Goal: Use online tool/utility: Use online tool/utility

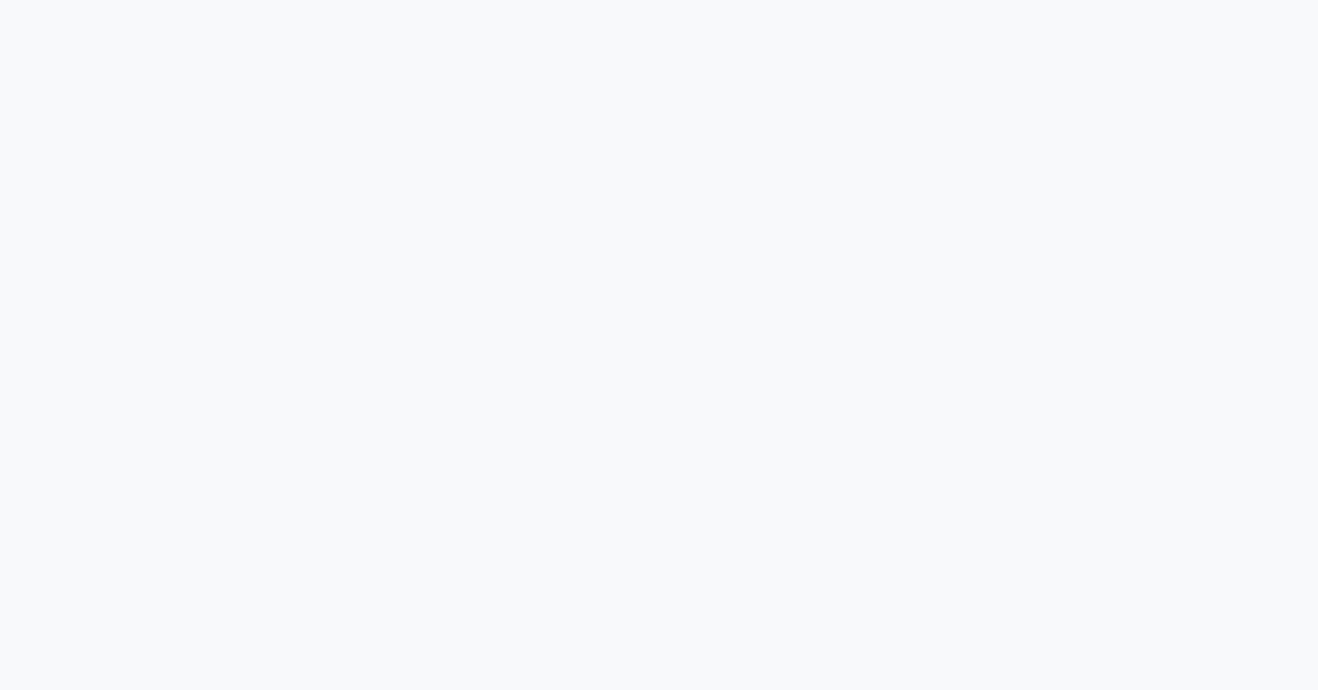
scroll to position [5023, 0]
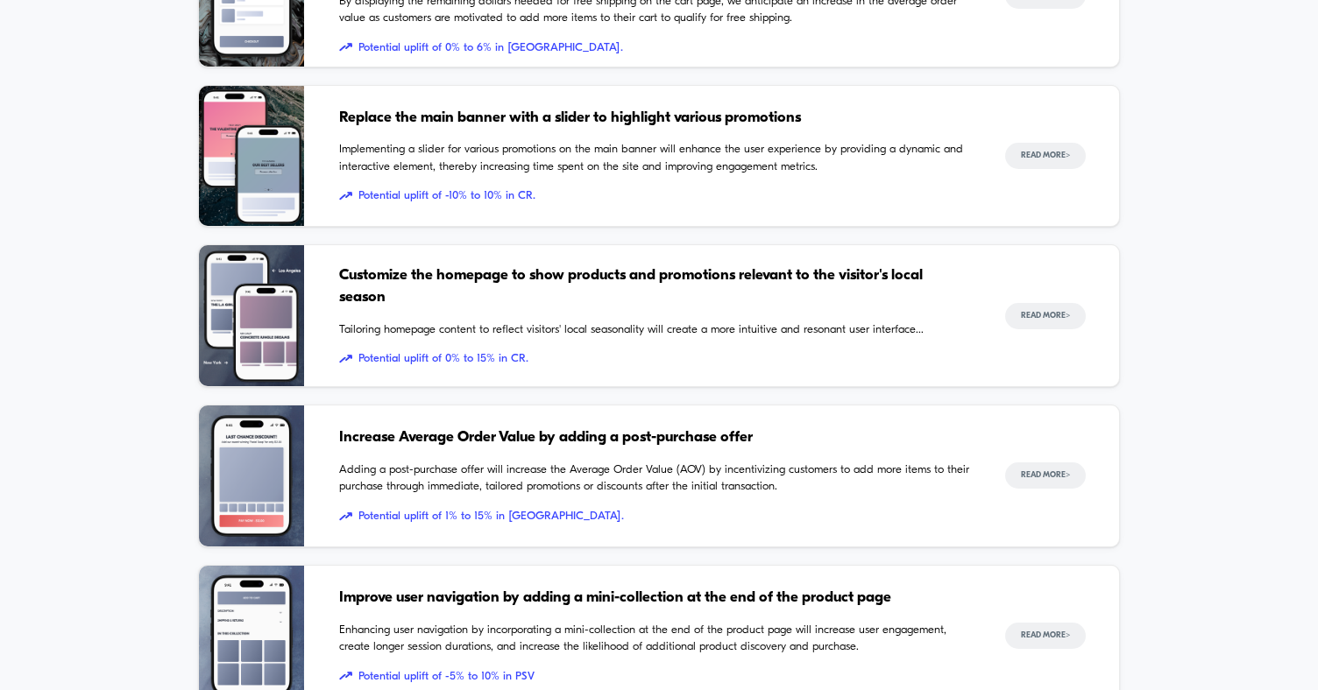
scroll to position [1680, 0]
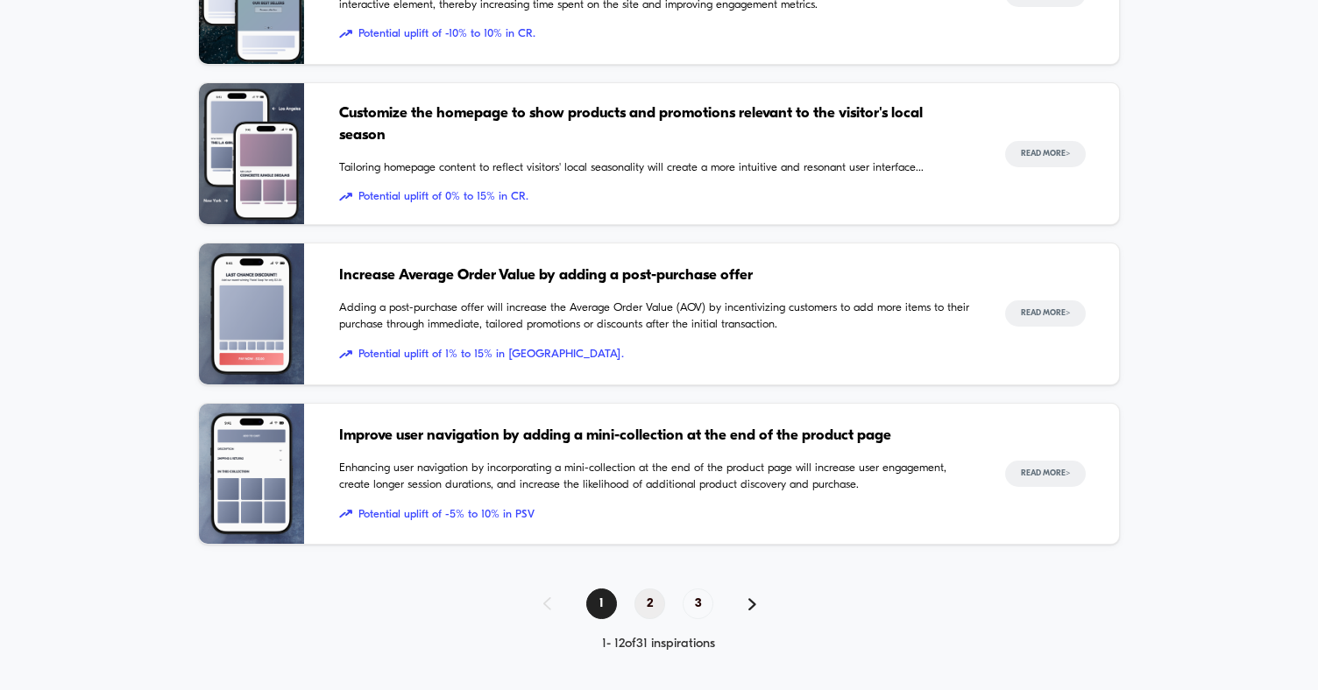
click at [648, 589] on span "2" at bounding box center [649, 604] width 31 height 31
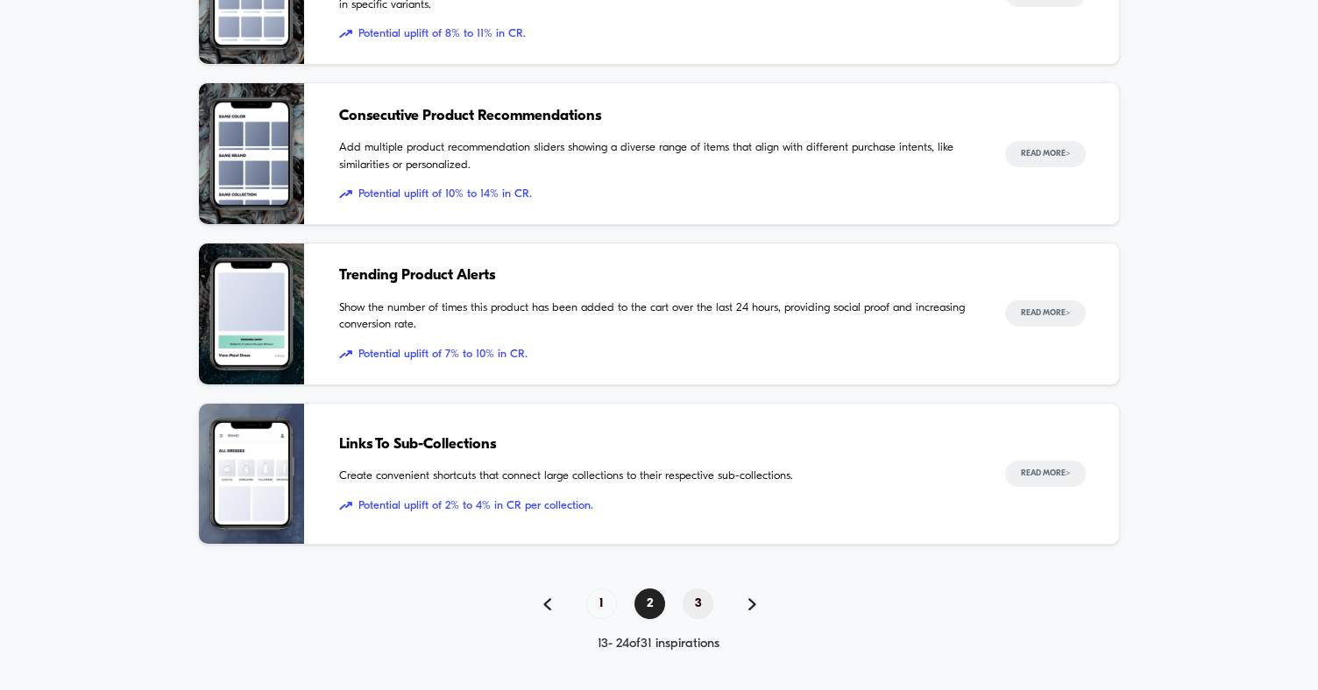
click at [695, 599] on span "3" at bounding box center [698, 604] width 31 height 31
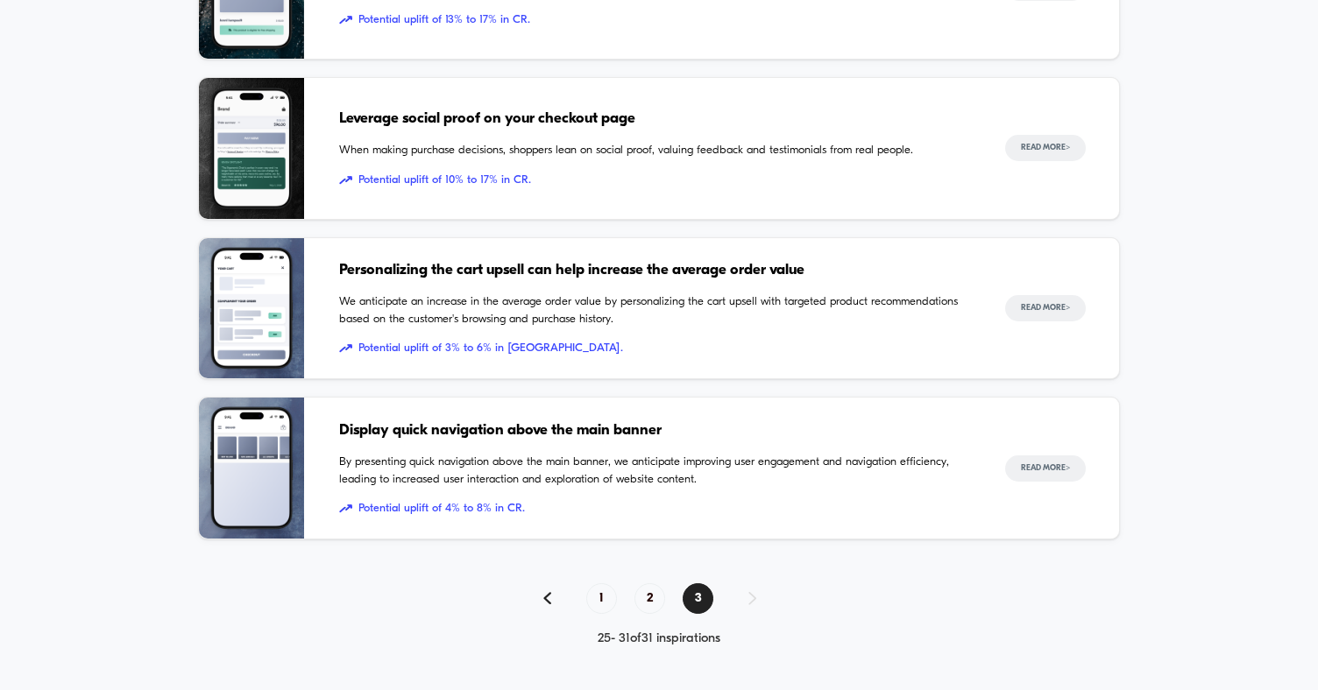
scroll to position [766, 0]
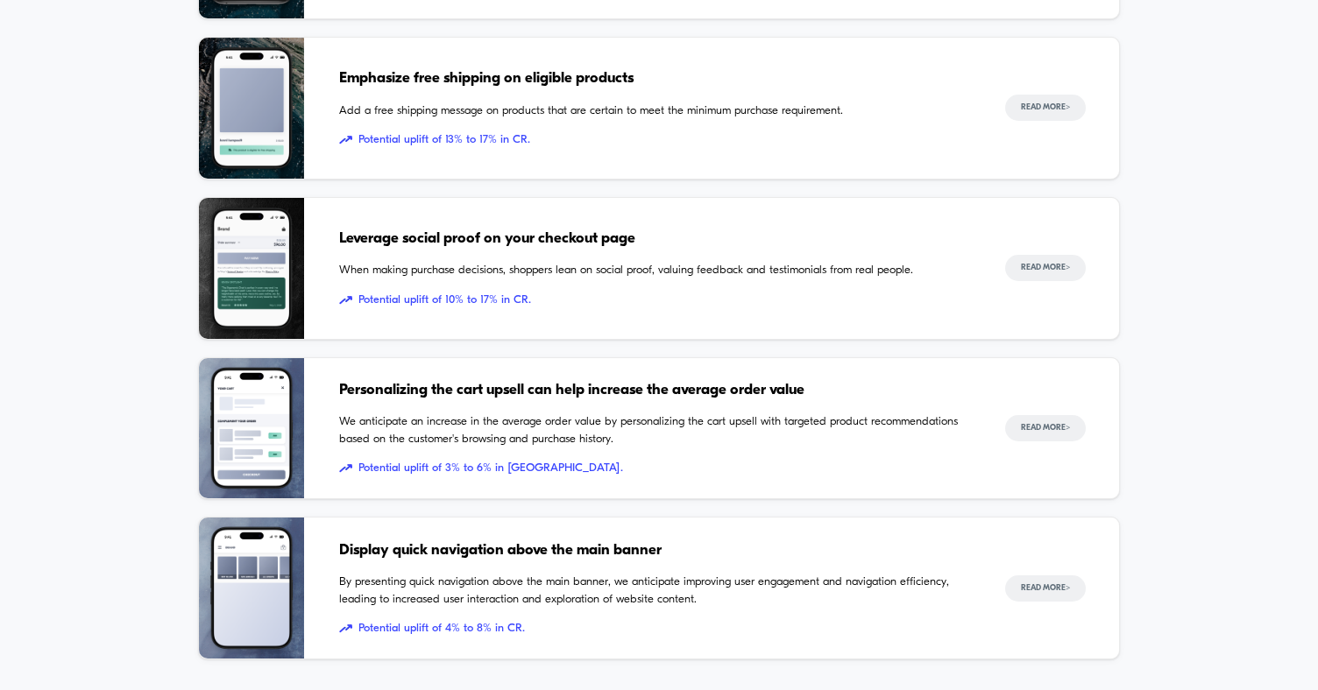
click at [457, 251] on div "Leverage social proof on your checkout page When making purchase decisions, sho…" at bounding box center [655, 268] width 632 height 141
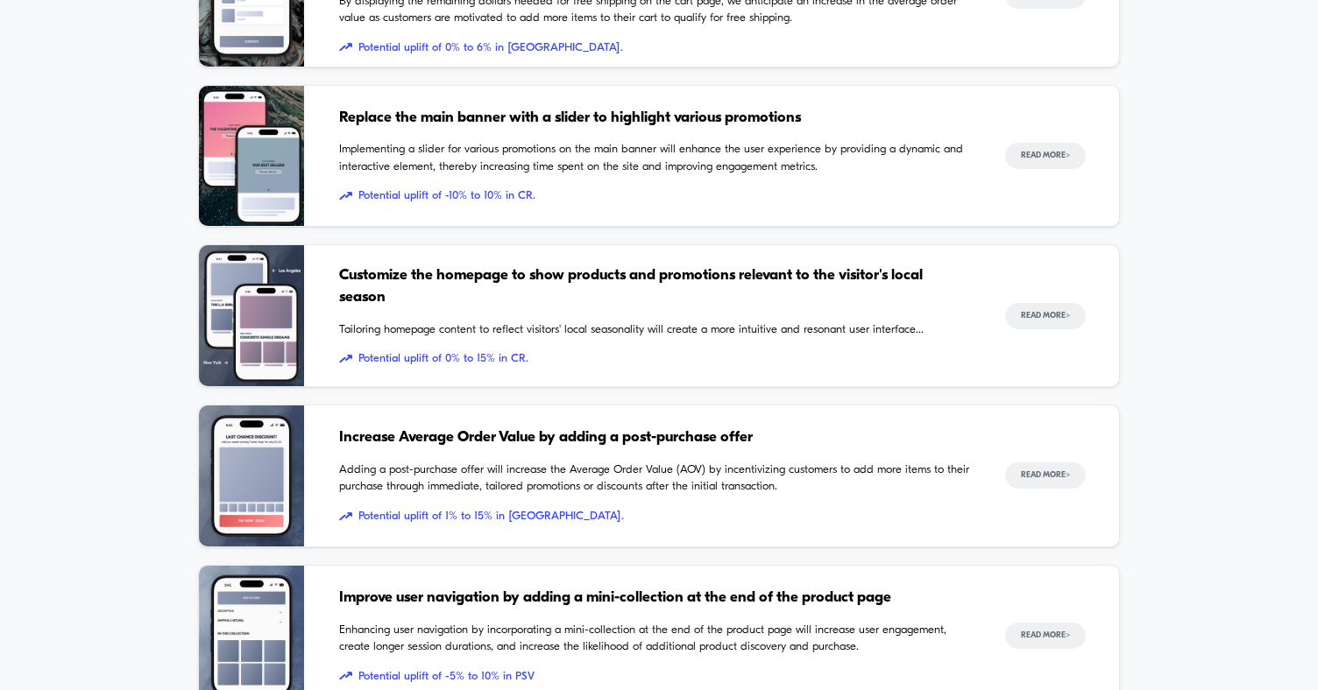
scroll to position [1680, 0]
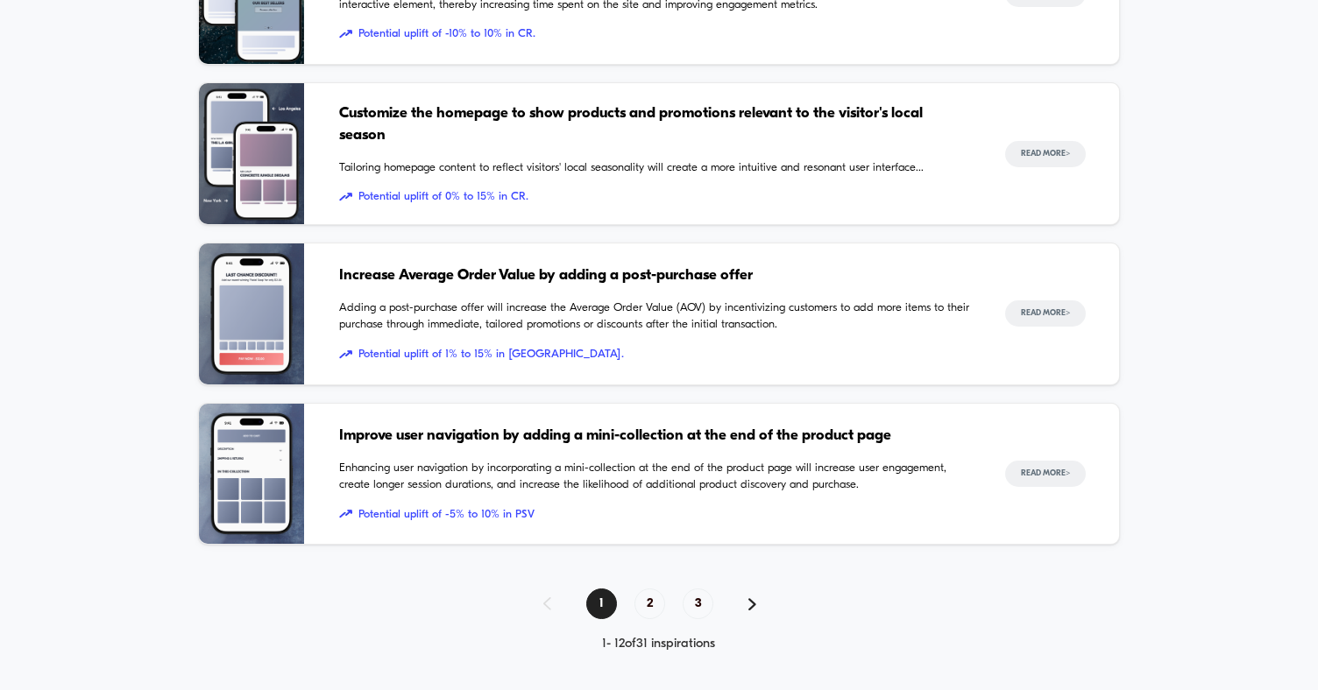
drag, startPoint x: 655, startPoint y: 592, endPoint x: 717, endPoint y: 581, distance: 62.4
click at [655, 592] on span "2" at bounding box center [649, 604] width 31 height 31
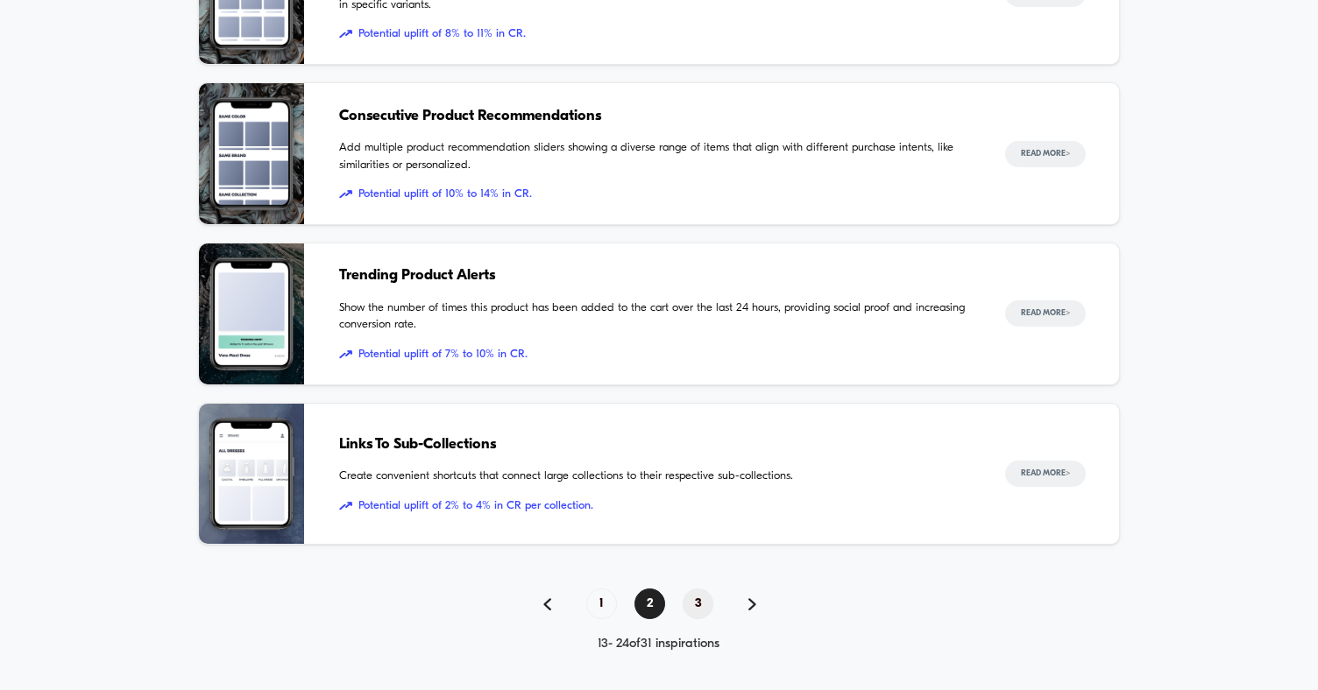
click at [701, 607] on span "3" at bounding box center [698, 604] width 31 height 31
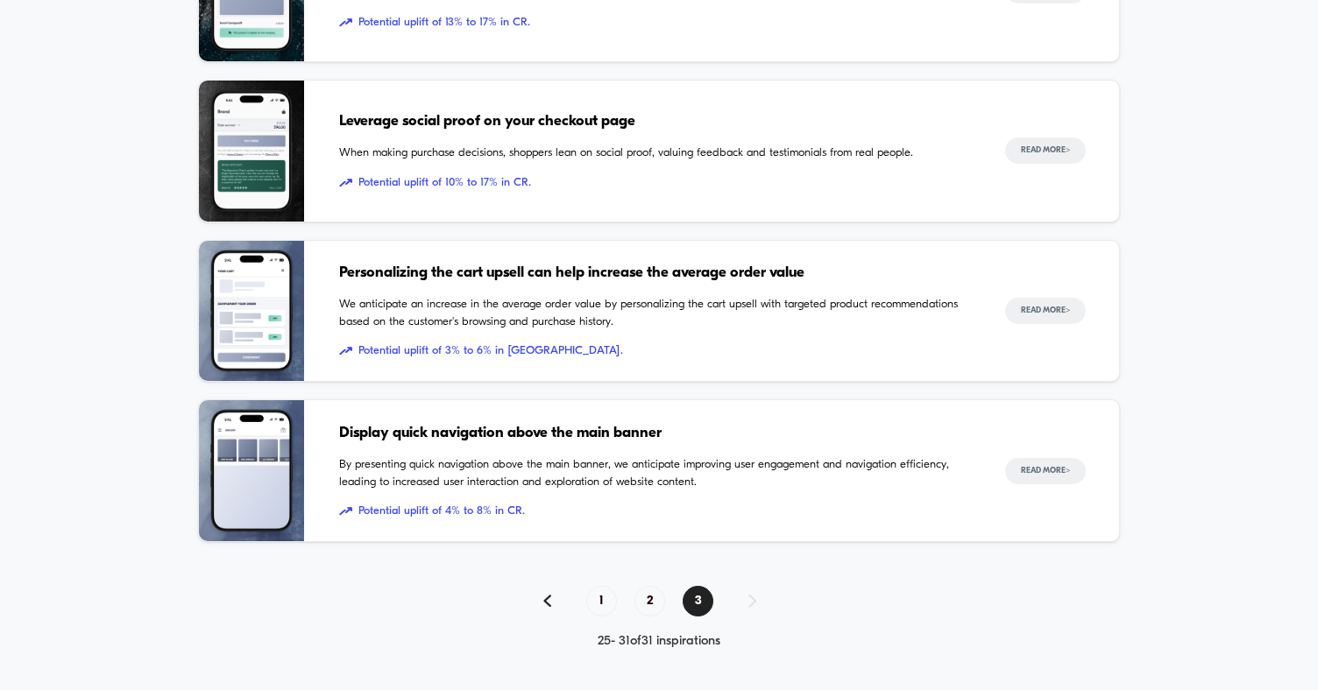
scroll to position [649, 0]
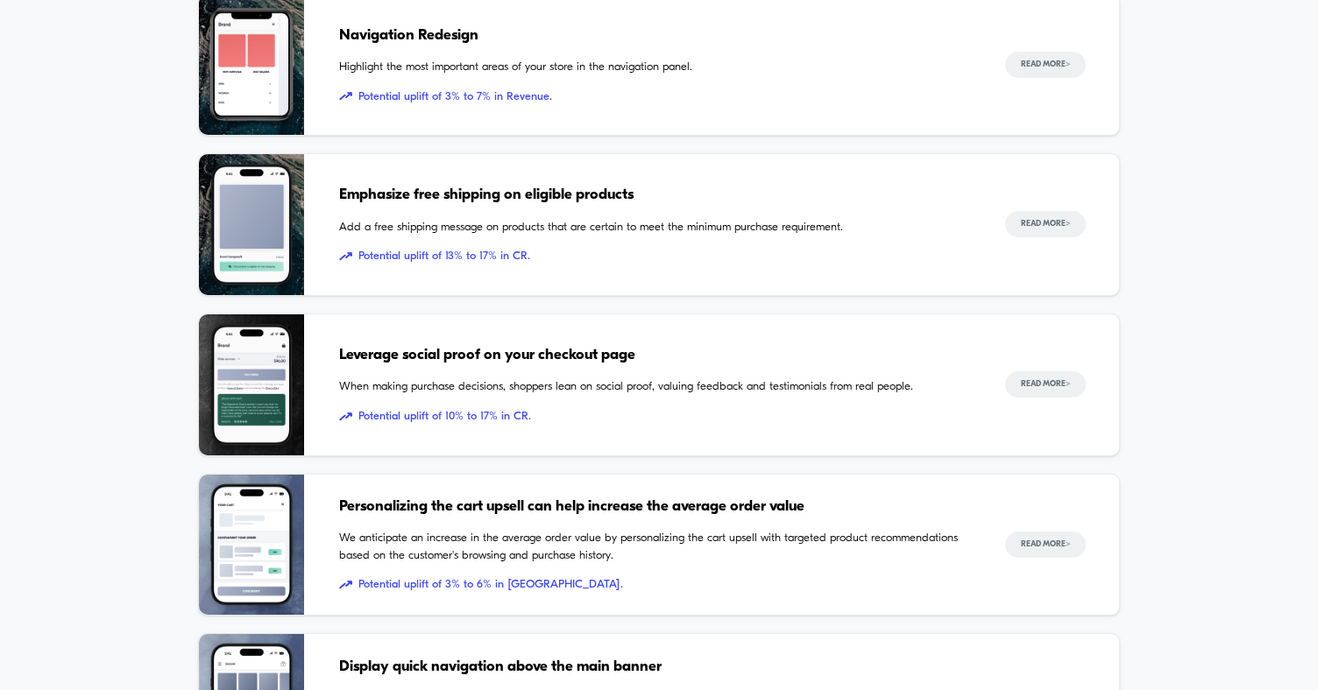
click at [740, 411] on span "Potential uplift of 10% to 17% in CR." at bounding box center [655, 417] width 632 height 18
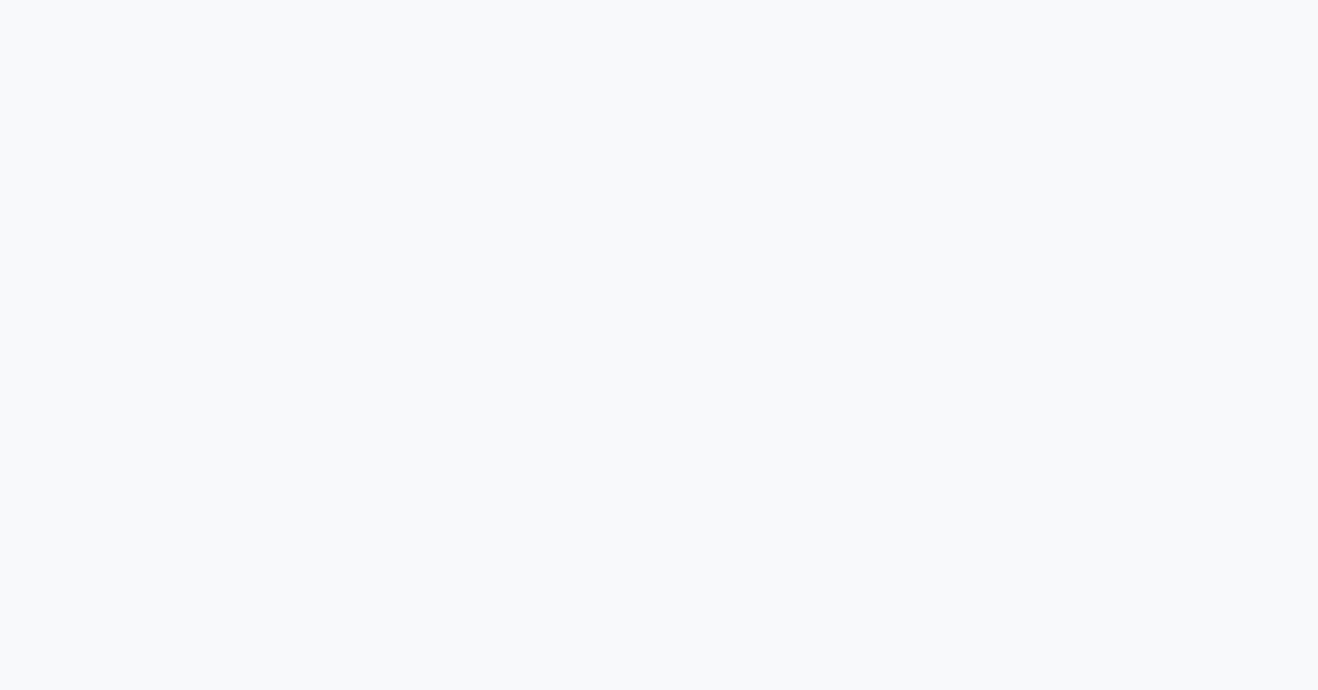
scroll to position [3387, 0]
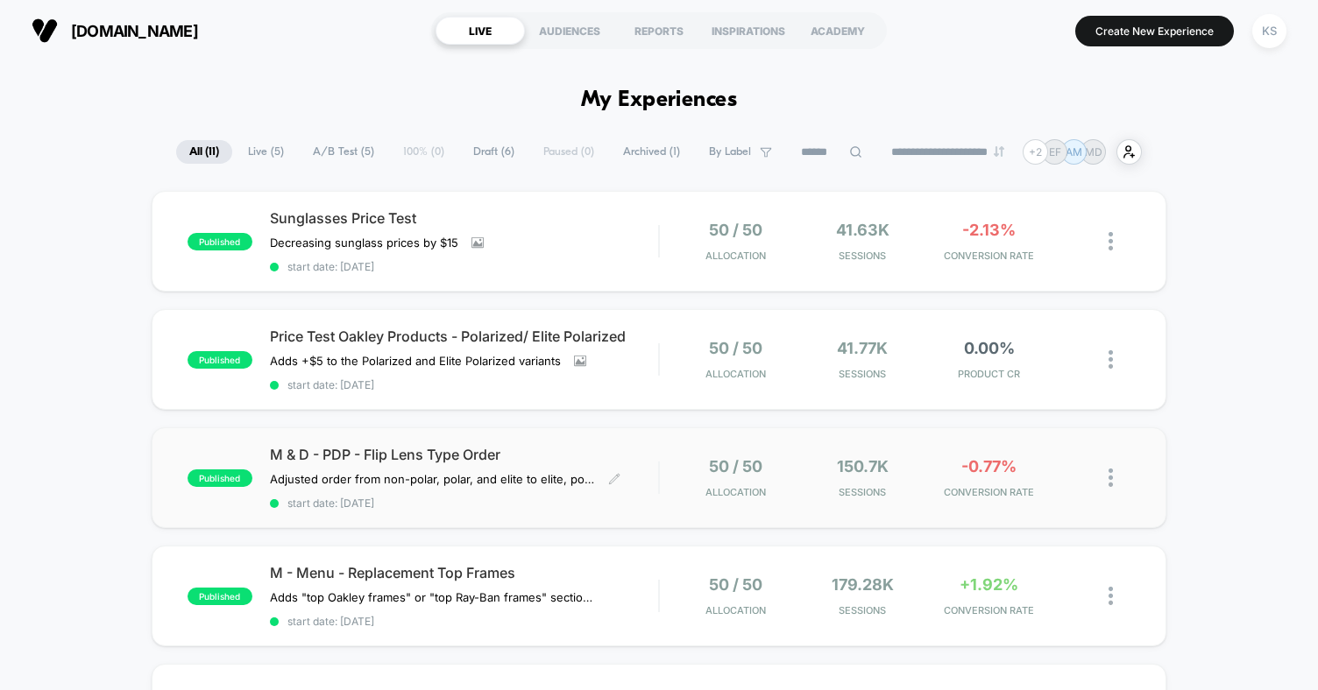
scroll to position [350, 0]
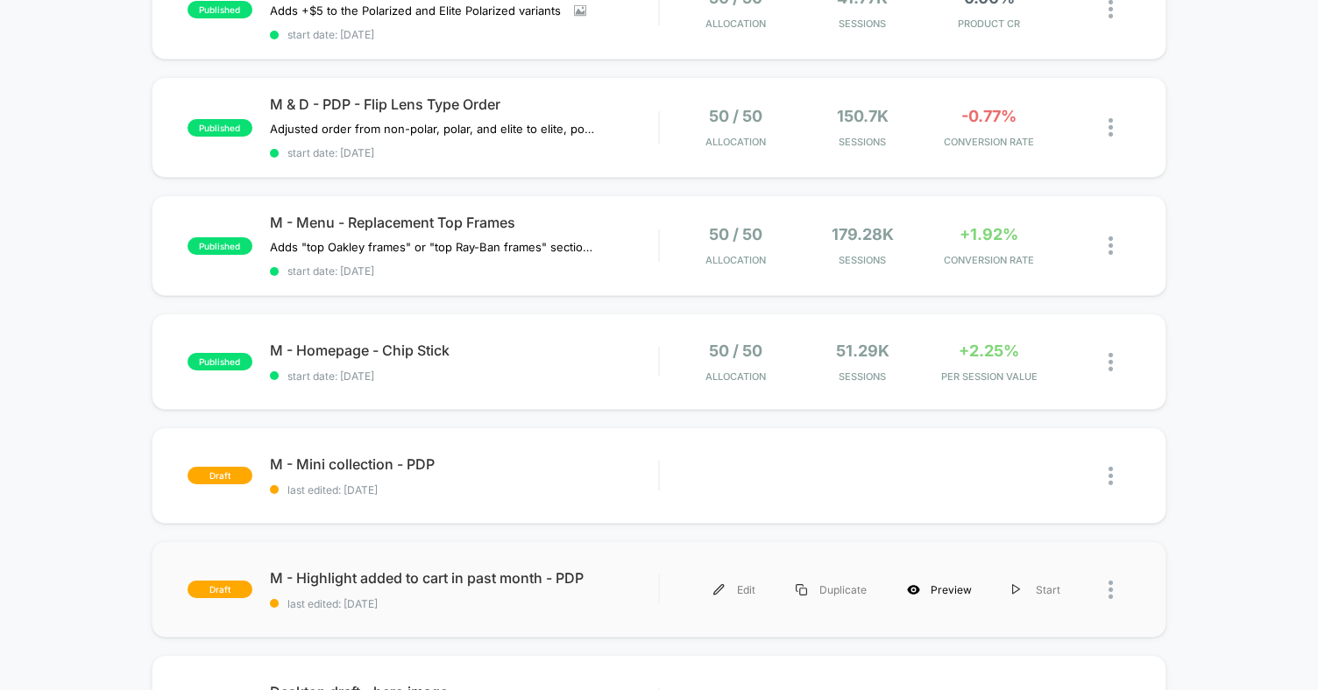
click at [919, 585] on icon at bounding box center [913, 590] width 12 height 10
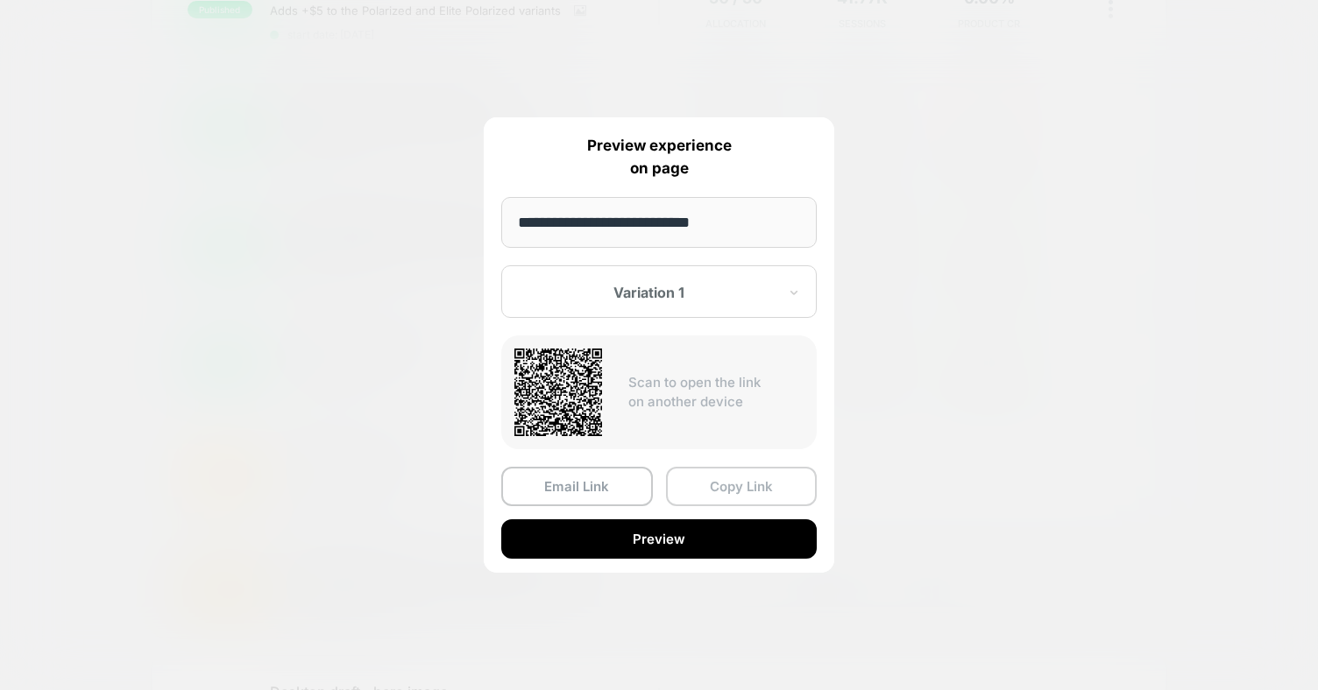
click at [739, 492] on button "Copy Link" at bounding box center [742, 486] width 152 height 39
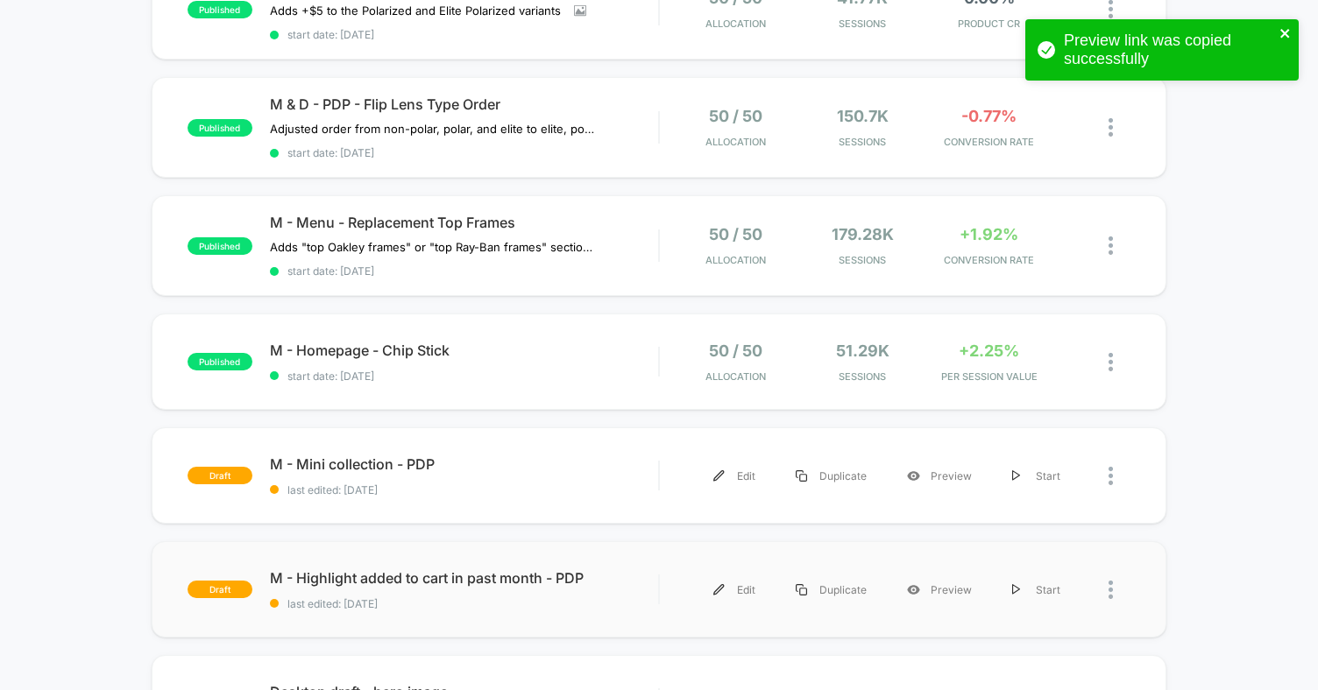
click at [1102, 462] on div at bounding box center [1105, 475] width 50 height 39
click at [1113, 467] on img at bounding box center [1110, 476] width 4 height 18
click at [1285, 30] on icon "close" at bounding box center [1285, 33] width 12 height 14
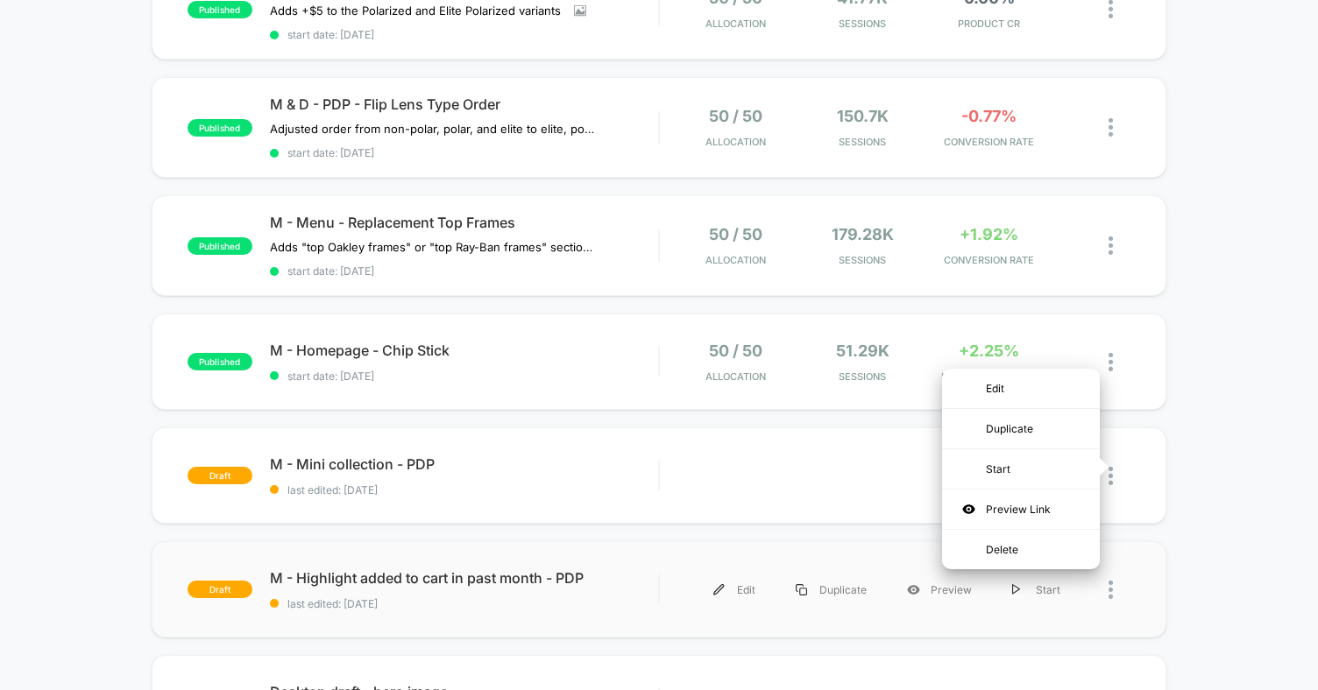
click at [1283, 34] on div "Preview link was copied successfully" at bounding box center [1162, 54] width 280 height 77
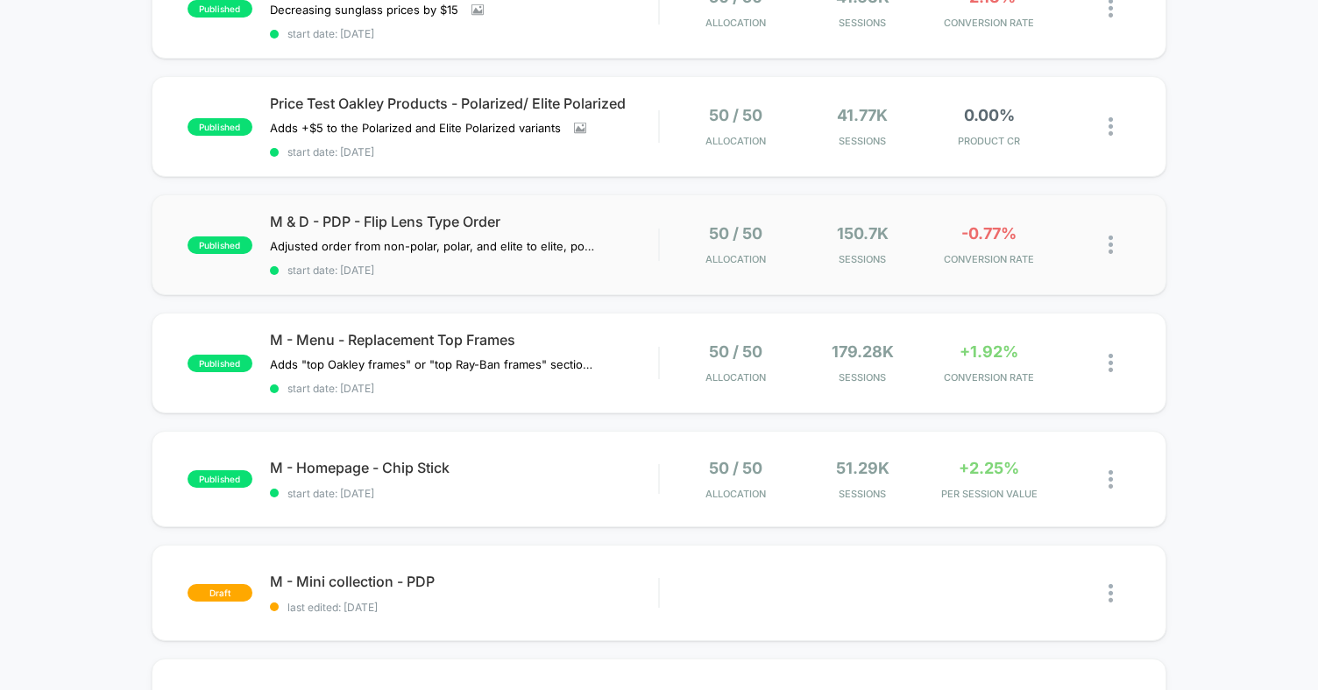
scroll to position [350, 0]
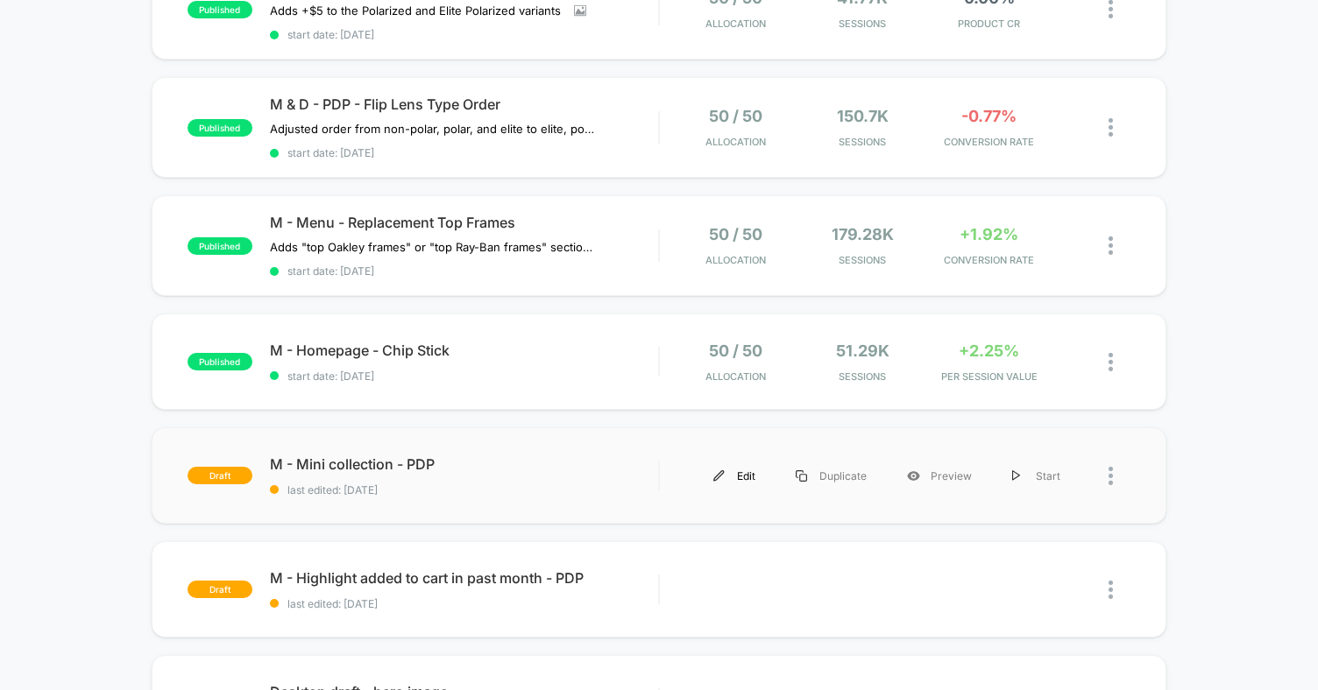
click at [757, 471] on div "Edit" at bounding box center [734, 475] width 82 height 39
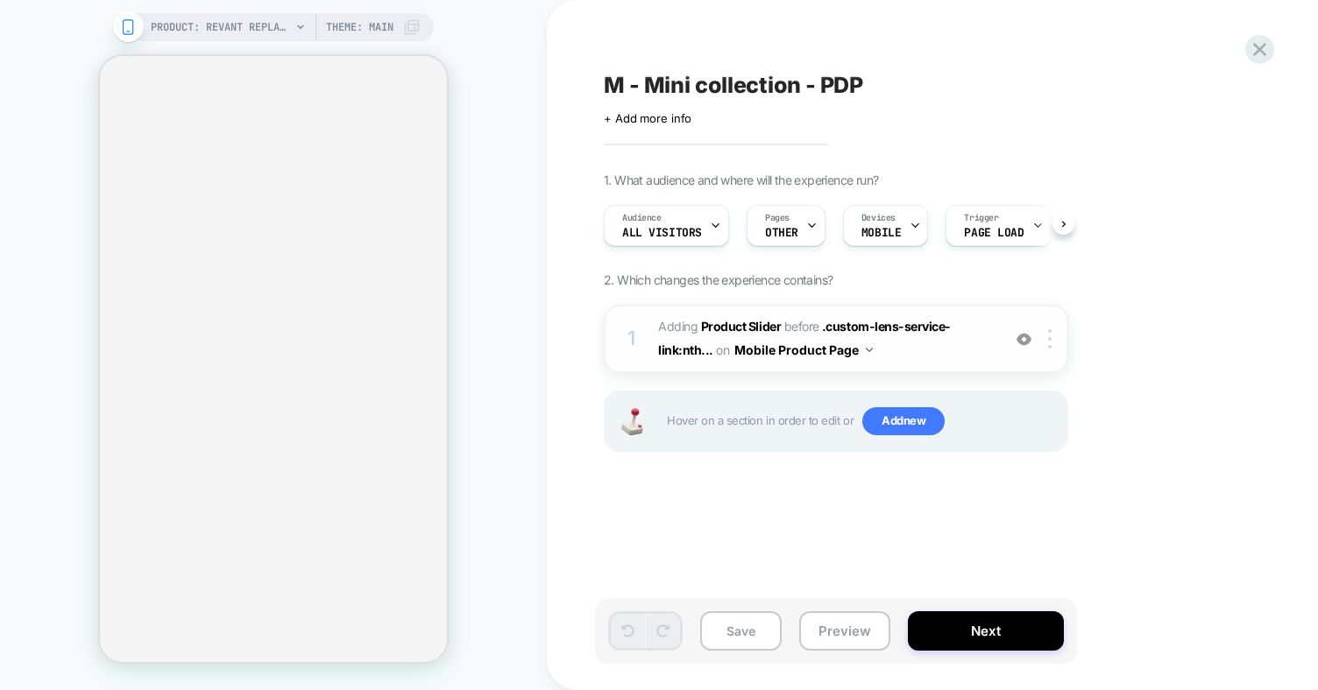
scroll to position [0, 1]
click at [941, 337] on span "#_loomi_addon_1757444391192 Adding Product Slider BEFORE .custom-lens-service-l…" at bounding box center [825, 338] width 334 height 47
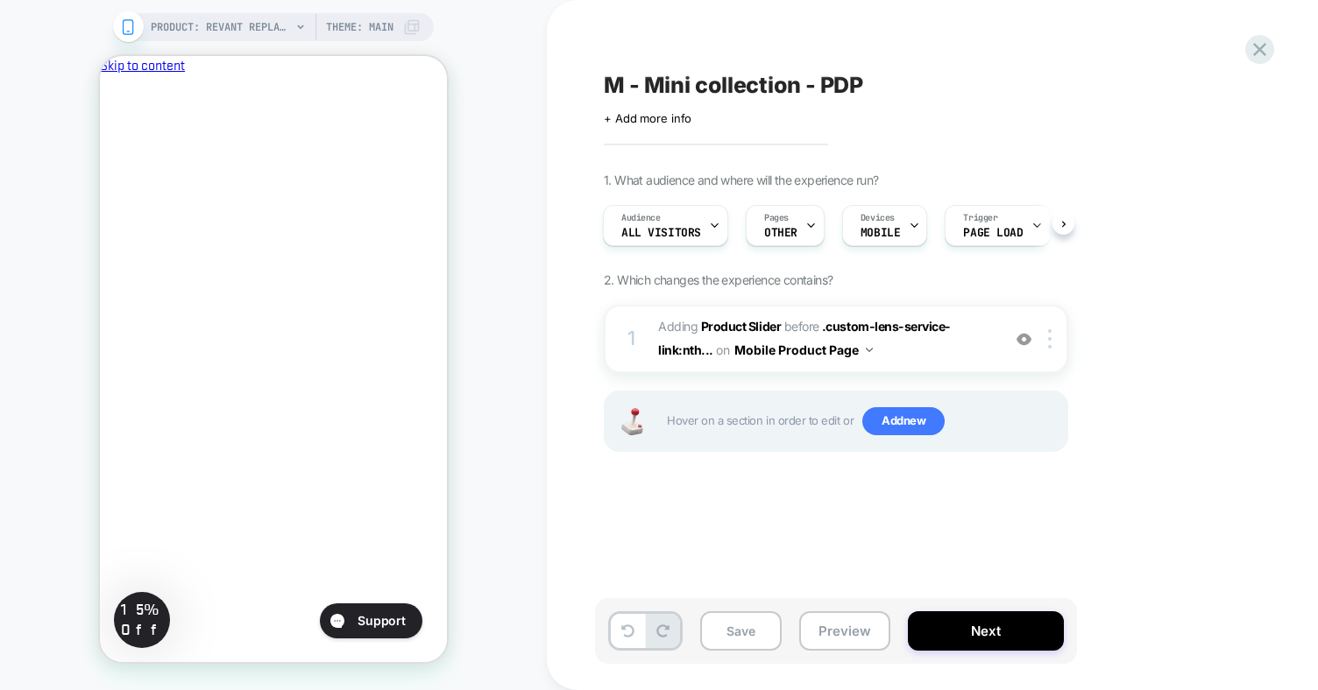
scroll to position [0, 2]
click at [124, 162] on icon "Close" at bounding box center [117, 167] width 11 height 11
click at [904, 346] on span "#_loomi_addon_1757444391192 Adding Product Slider BEFORE .custom-lens-service-l…" at bounding box center [825, 338] width 334 height 47
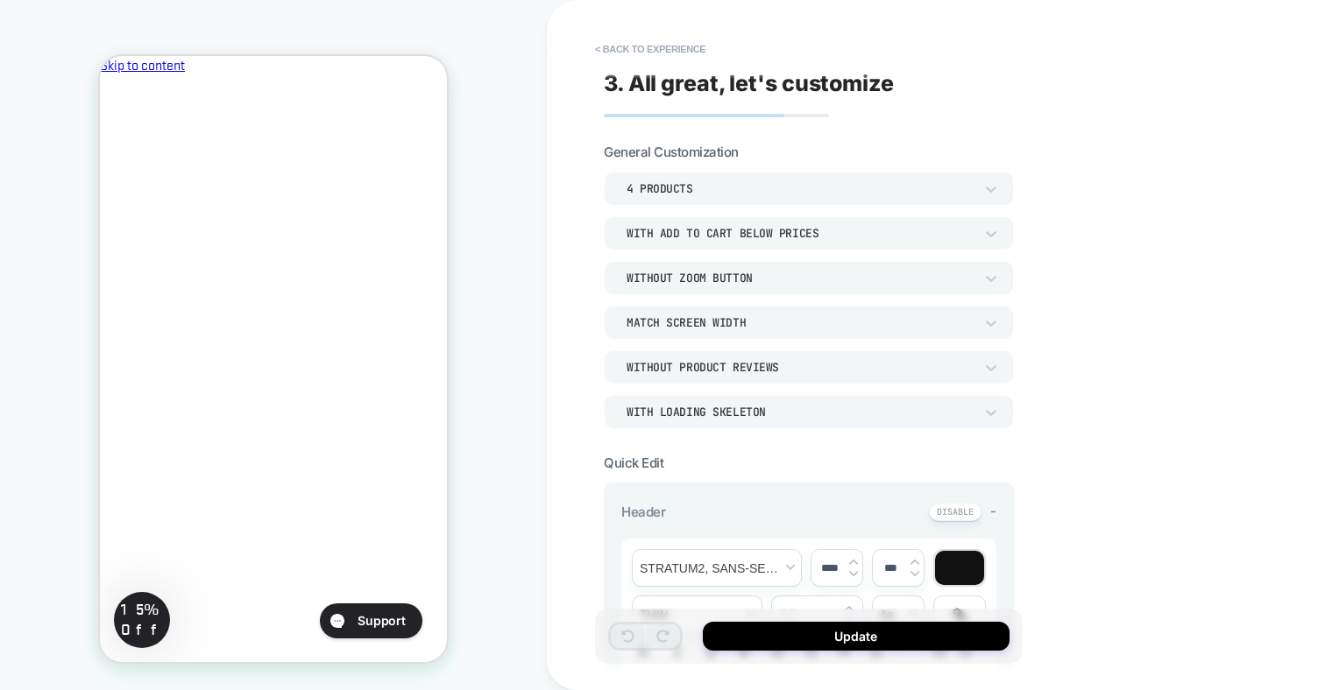
scroll to position [1643, 0]
